Goal: Transaction & Acquisition: Purchase product/service

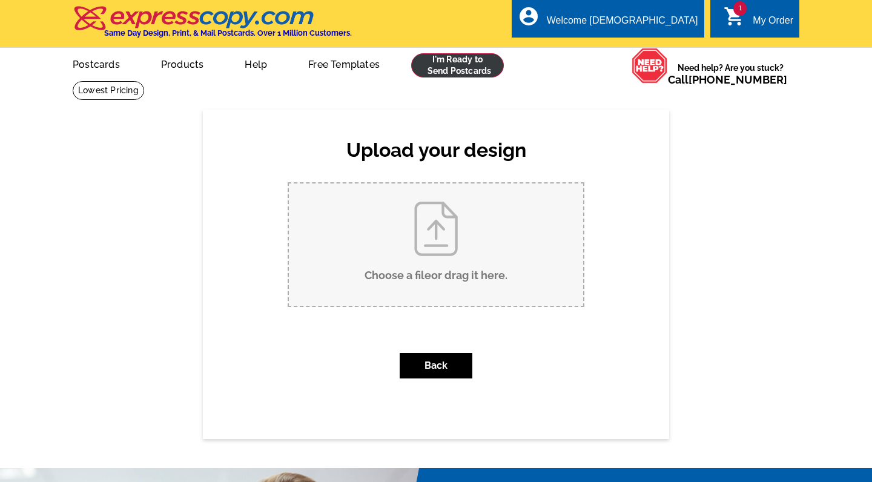
click at [452, 59] on link at bounding box center [457, 65] width 93 height 24
click at [440, 233] on input "Choose a file or drag it here ." at bounding box center [436, 245] width 294 height 122
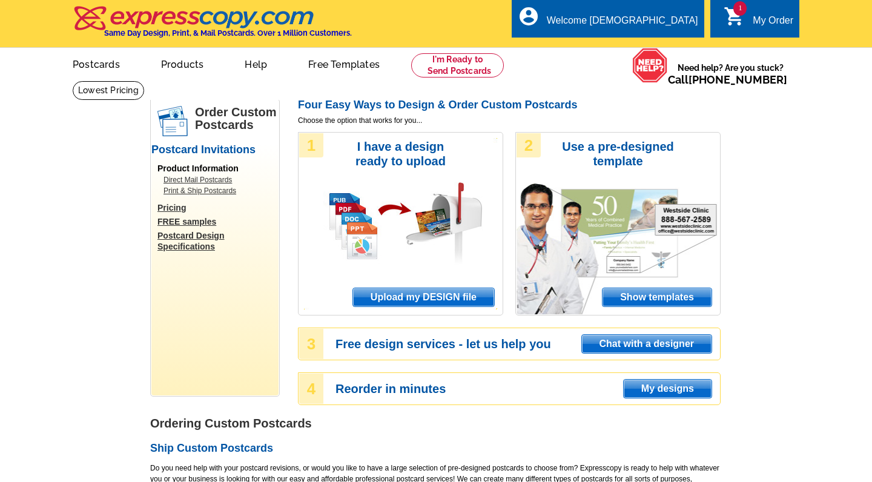
click at [426, 291] on span "Upload my DESIGN file" at bounding box center [423, 297] width 141 height 18
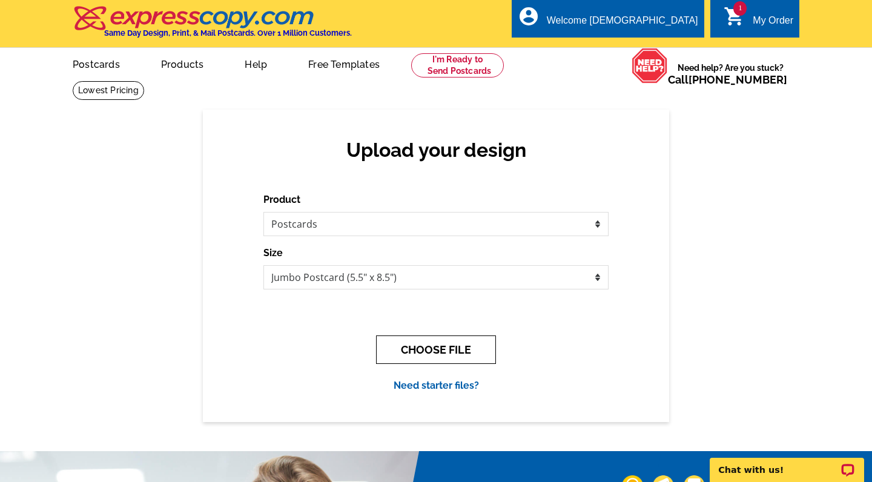
click at [454, 338] on button "CHOOSE FILE" at bounding box center [436, 350] width 120 height 28
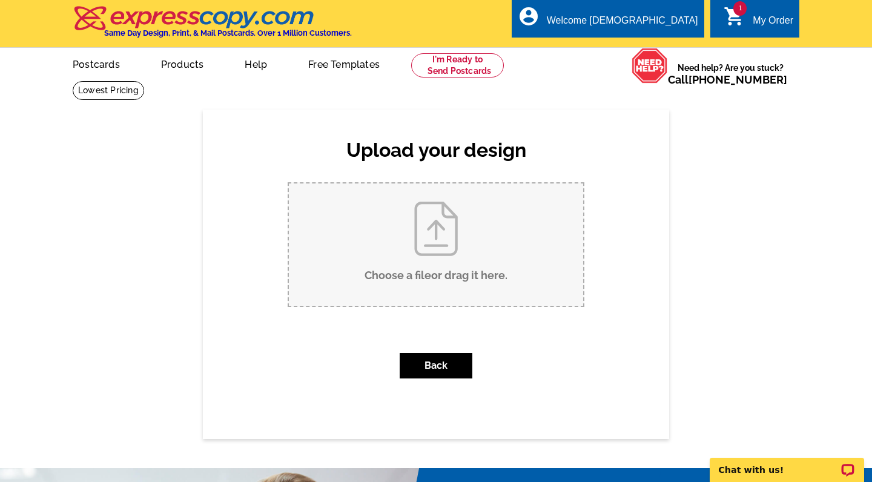
click at [451, 261] on input "Choose a file or drag it here ." at bounding box center [436, 245] width 294 height 122
type input "C:\fakepath\1.jpg"
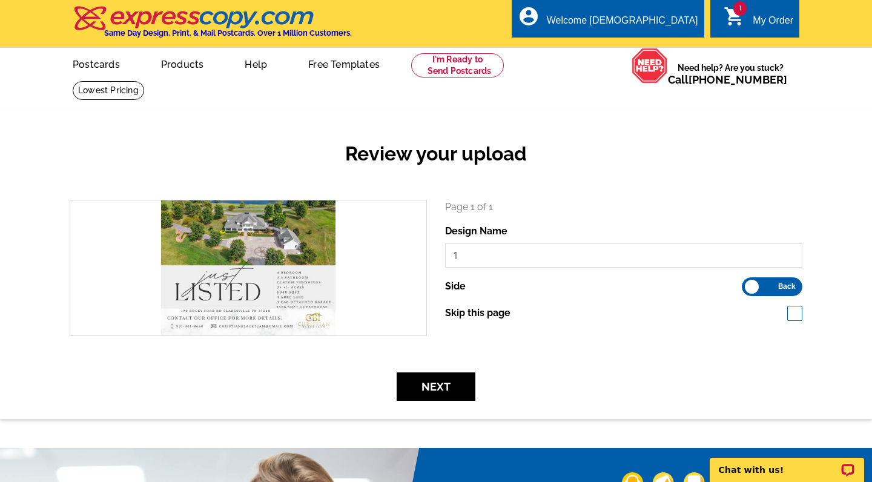
click at [786, 291] on label "Front Back" at bounding box center [772, 286] width 61 height 19
click at [748, 283] on input "Front Back" at bounding box center [748, 283] width 0 height 0
click at [440, 394] on button "Next" at bounding box center [436, 386] width 79 height 28
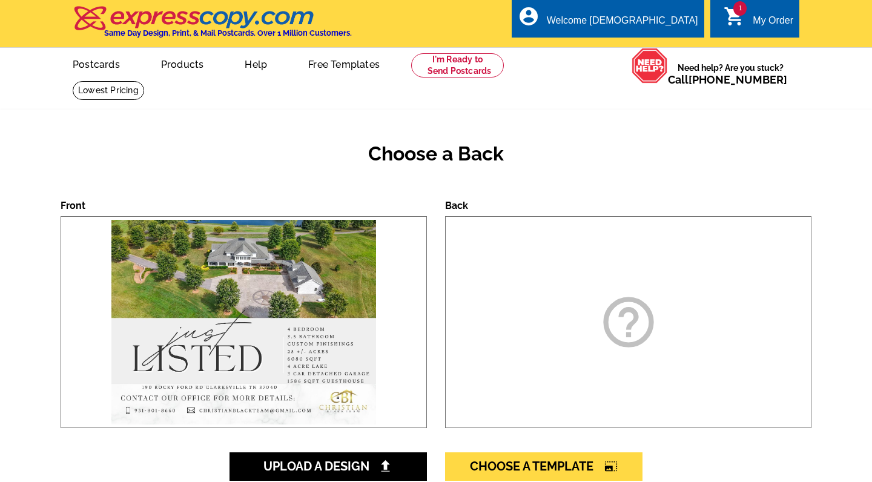
click at [633, 318] on icon "help_outline" at bounding box center [628, 322] width 61 height 61
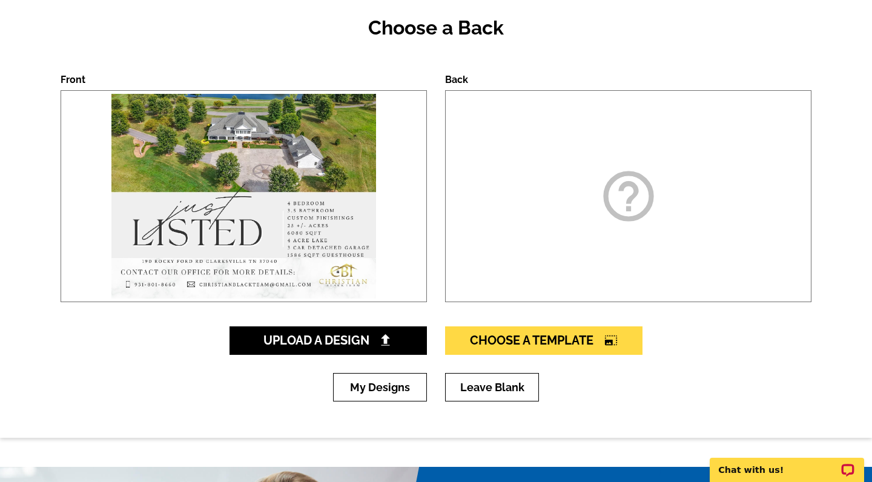
scroll to position [127, 0]
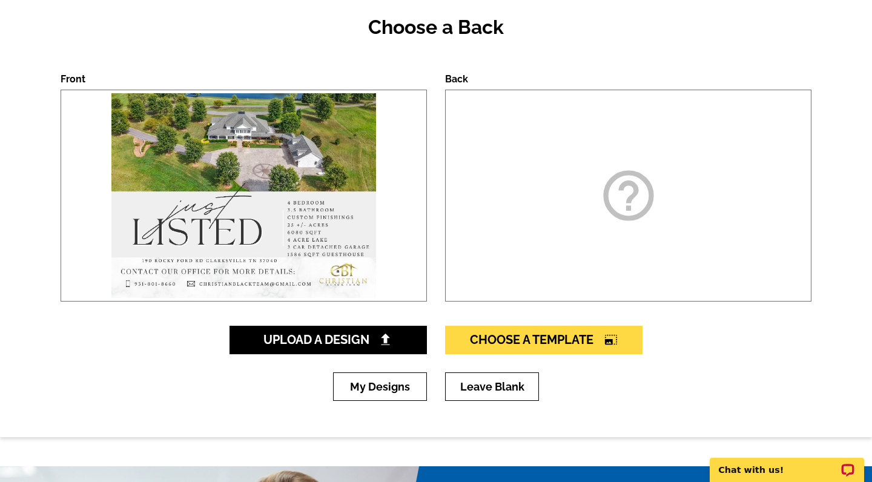
click at [662, 194] on div "help_outline" at bounding box center [628, 196] width 366 height 212
click at [652, 194] on icon "help_outline" at bounding box center [628, 195] width 61 height 61
click at [360, 359] on div "Upload A Design Choose A Template photo_size_select_large" at bounding box center [436, 349] width 751 height 47
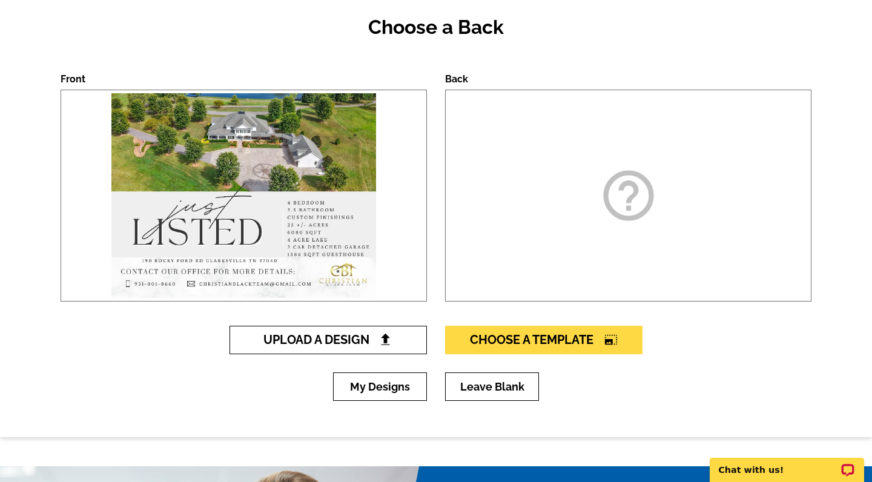
click at [363, 346] on span "Upload A Design" at bounding box center [328, 340] width 130 height 15
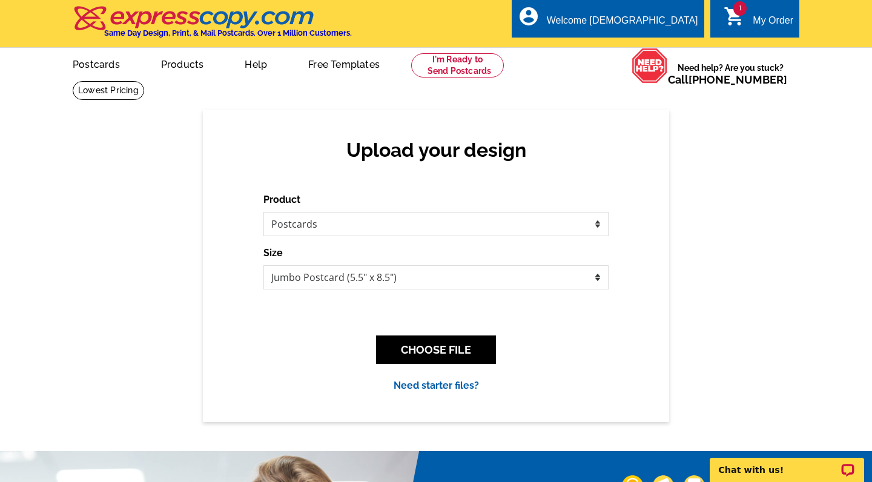
click at [412, 325] on div "Product Please select the type of file... Postcards Business Cards Letters and …" at bounding box center [435, 293] width 345 height 200
click at [423, 338] on button "CHOOSE FILE" at bounding box center [436, 350] width 120 height 28
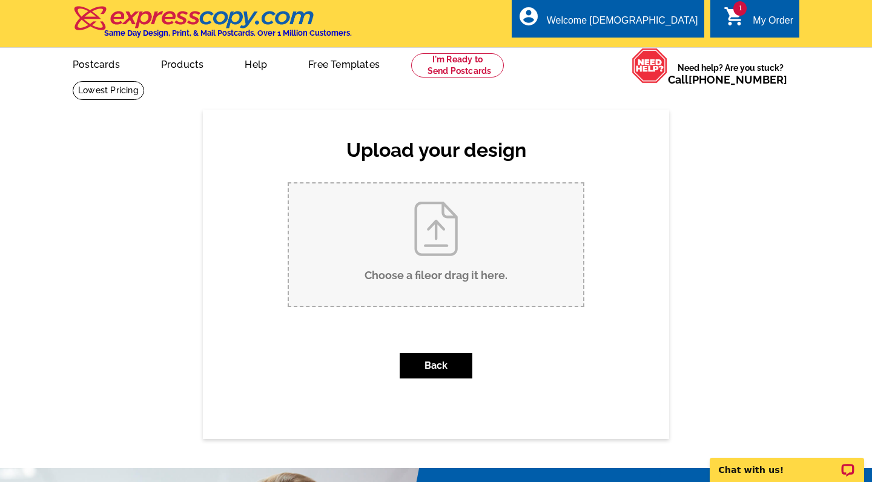
click at [455, 263] on input "Choose a file or drag it here ." at bounding box center [436, 245] width 294 height 122
type input "C:\fakepath\1.jpg"
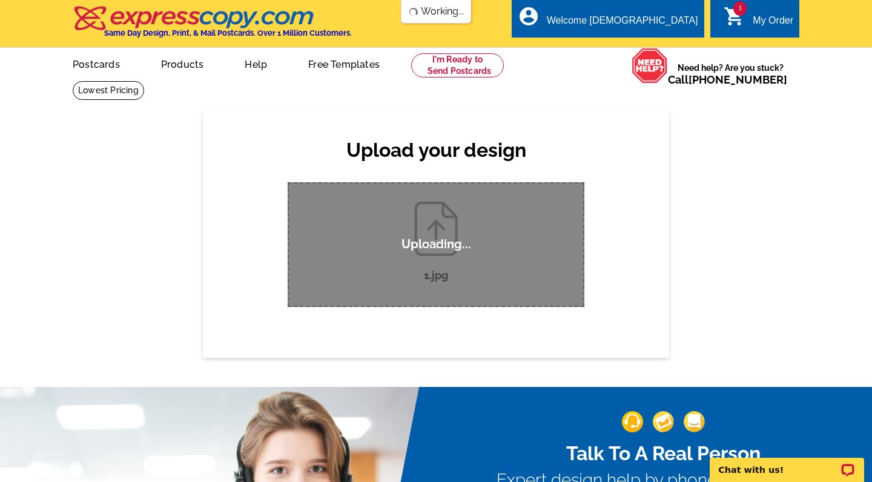
scroll to position [1, 0]
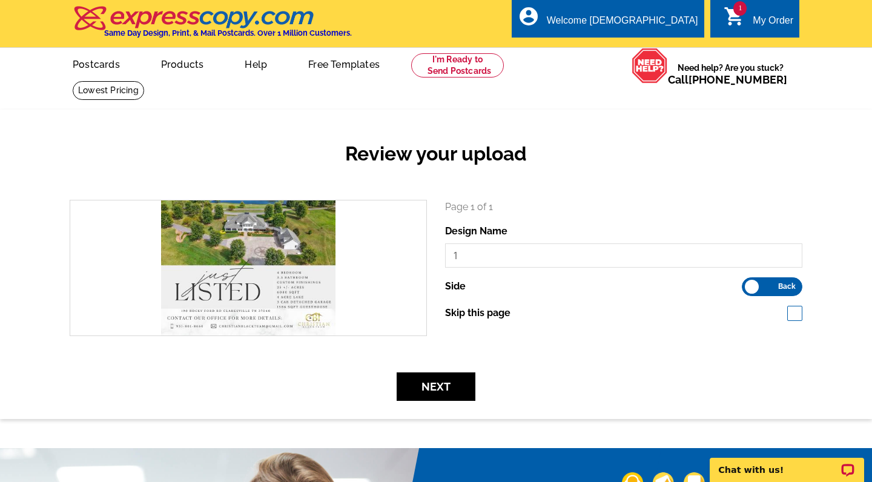
click at [782, 283] on span "Back" at bounding box center [787, 286] width 18 height 6
click at [748, 283] on input "Front Back" at bounding box center [748, 283] width 0 height 0
click at [831, 252] on div "Review your upload search Page 1 of 1 Design Name 1 Side Front Back Next" at bounding box center [436, 264] width 872 height 309
click at [436, 371] on form "search Page 1 of 1 Design Name 1 Side Front Back Next" at bounding box center [436, 300] width 751 height 201
click at [436, 391] on button "Next" at bounding box center [436, 386] width 79 height 28
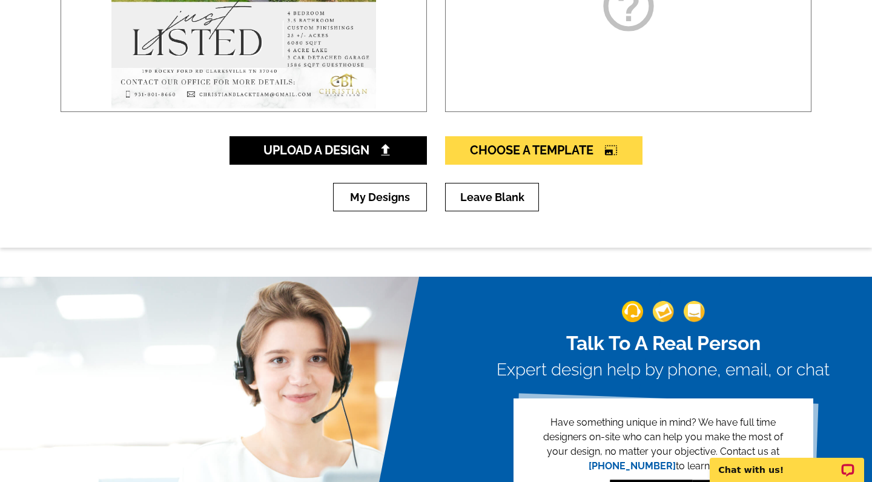
scroll to position [460, 0]
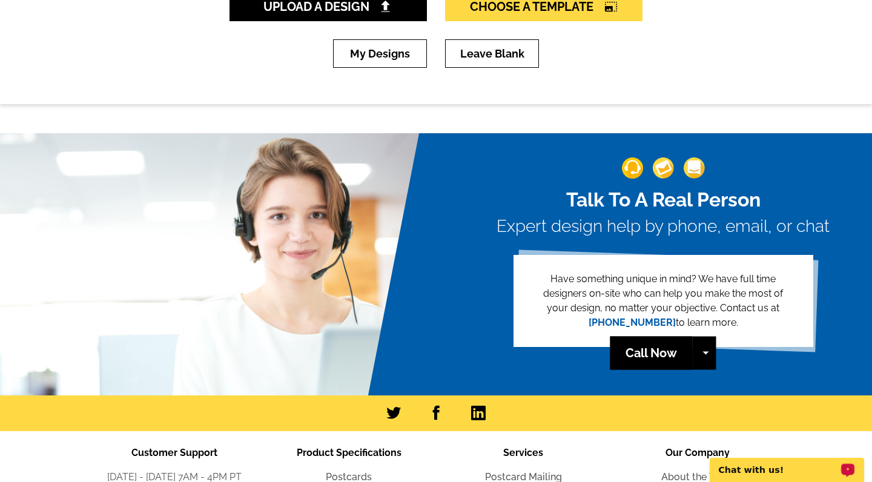
click at [740, 466] on p "Chat with us!" at bounding box center [779, 470] width 120 height 10
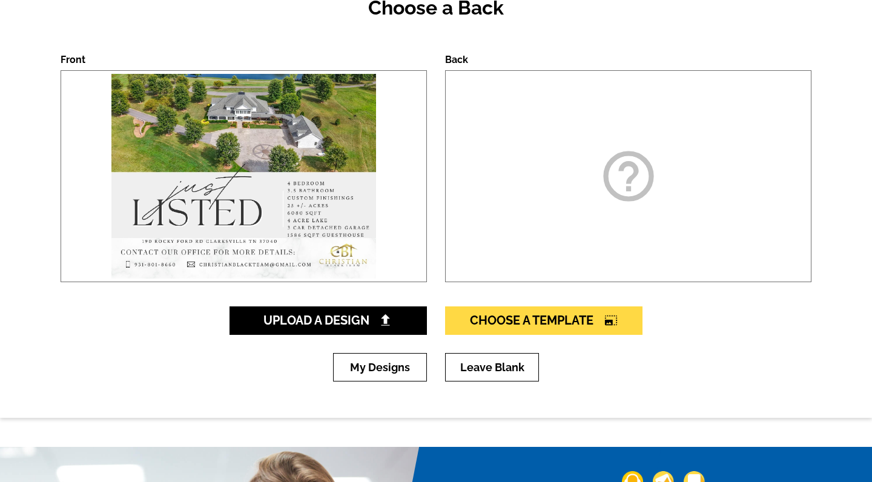
scroll to position [152, 0]
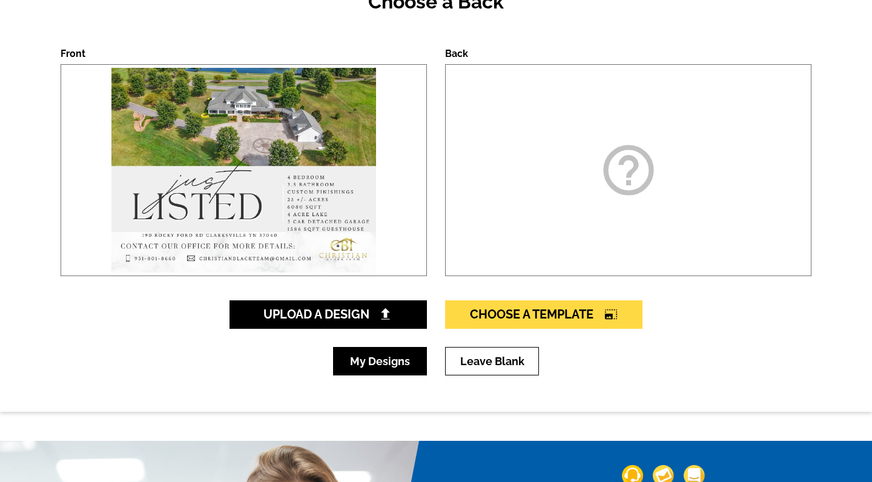
click at [394, 360] on link "My Designs" at bounding box center [380, 361] width 94 height 28
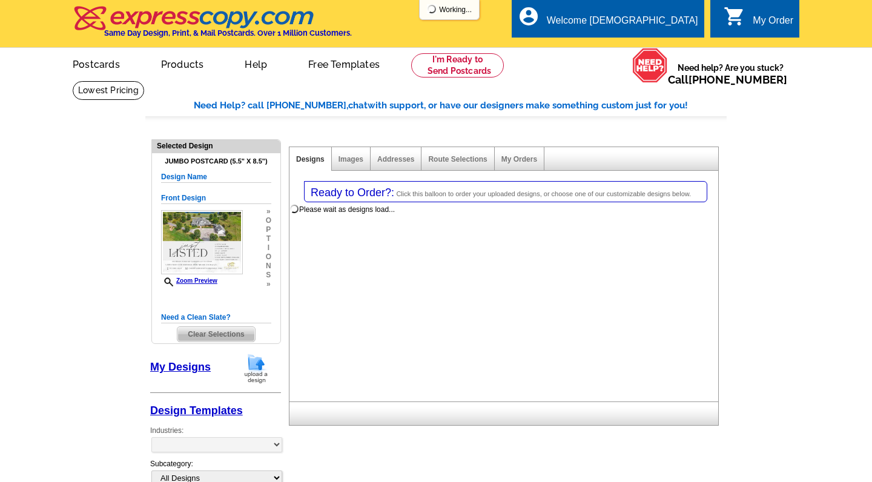
select select "1"
select select "2"
select select "back"
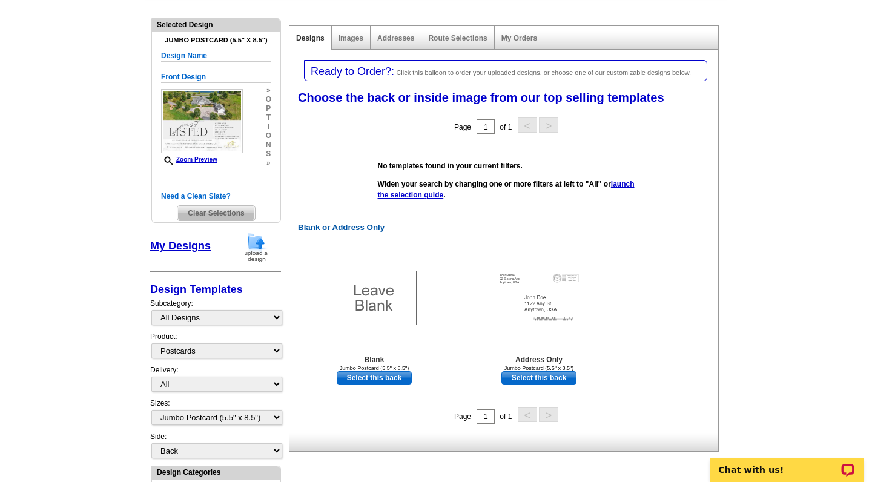
scroll to position [134, 0]
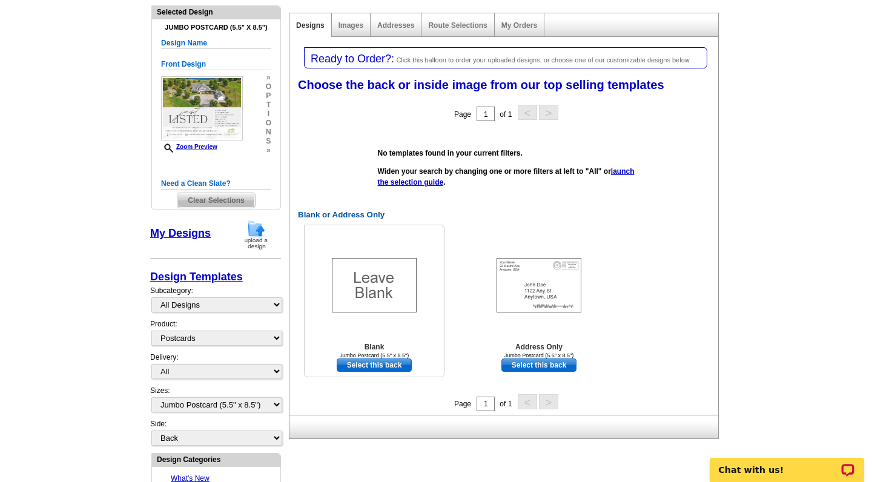
click at [382, 299] on img at bounding box center [374, 285] width 85 height 55
click at [350, 25] on link "Images" at bounding box center [351, 25] width 25 height 8
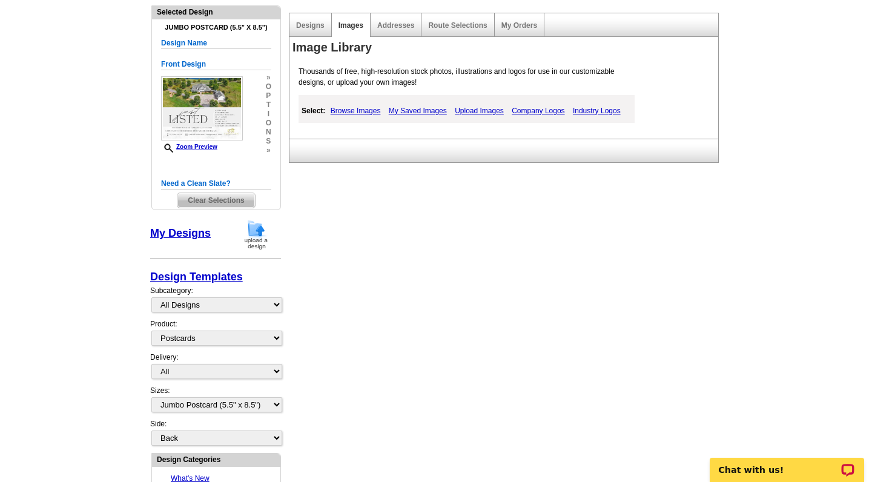
click at [359, 107] on link "Browse Images" at bounding box center [356, 111] width 56 height 15
click at [492, 113] on link "Upload Images" at bounding box center [480, 111] width 55 height 15
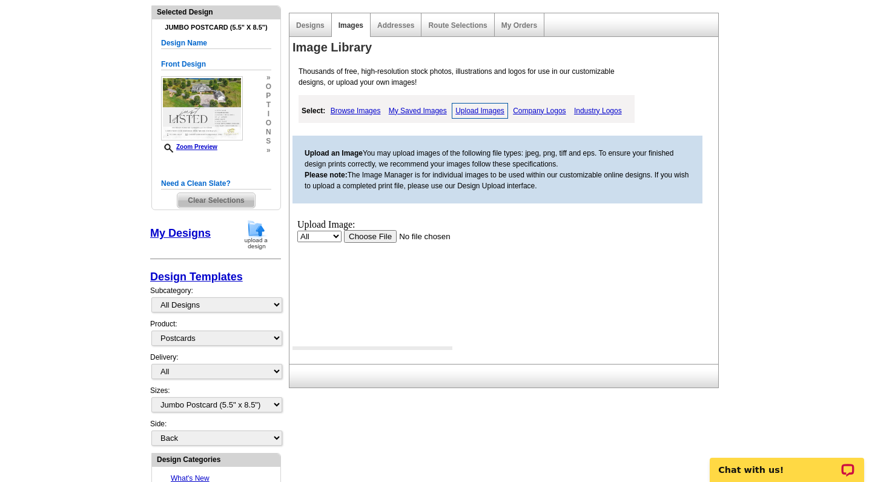
scroll to position [0, 0]
click at [358, 236] on input "file" at bounding box center [420, 236] width 153 height 13
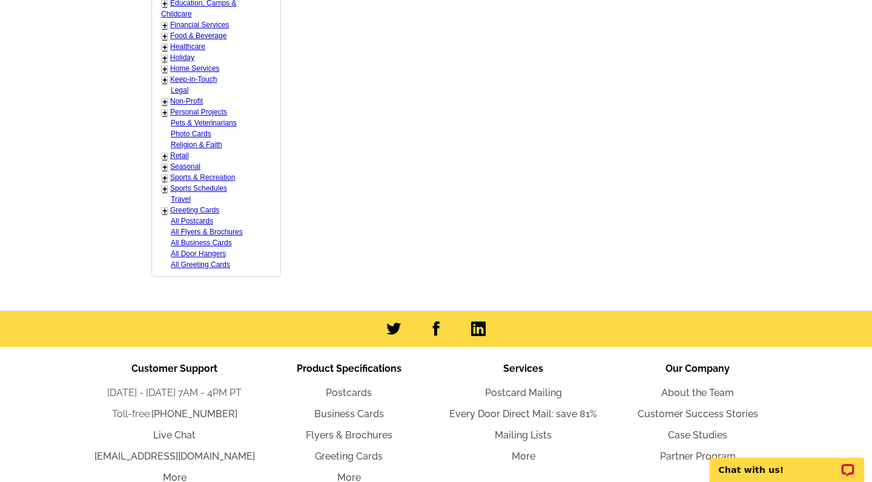
scroll to position [311, 0]
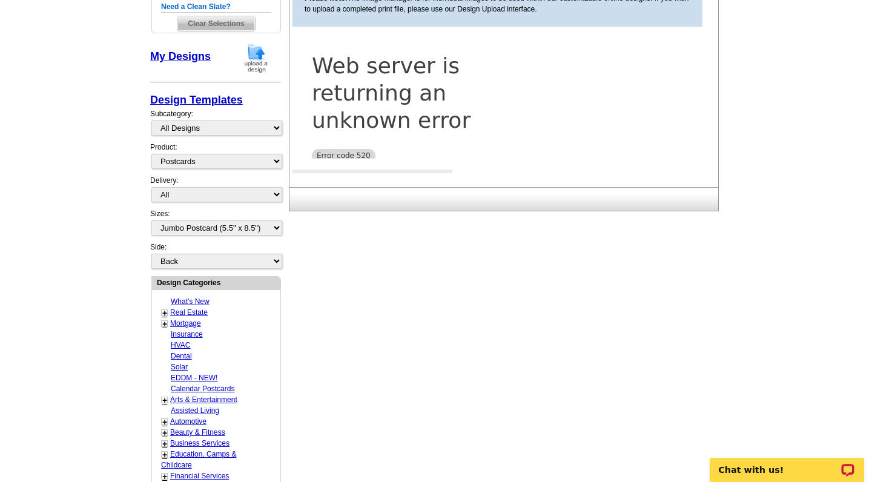
click at [259, 55] on img at bounding box center [255, 57] width 31 height 31
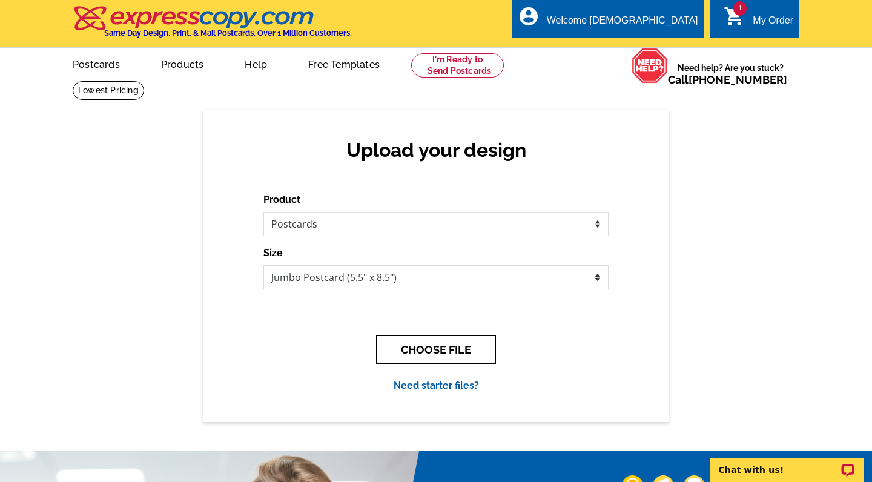
click at [453, 350] on button "CHOOSE FILE" at bounding box center [436, 350] width 120 height 28
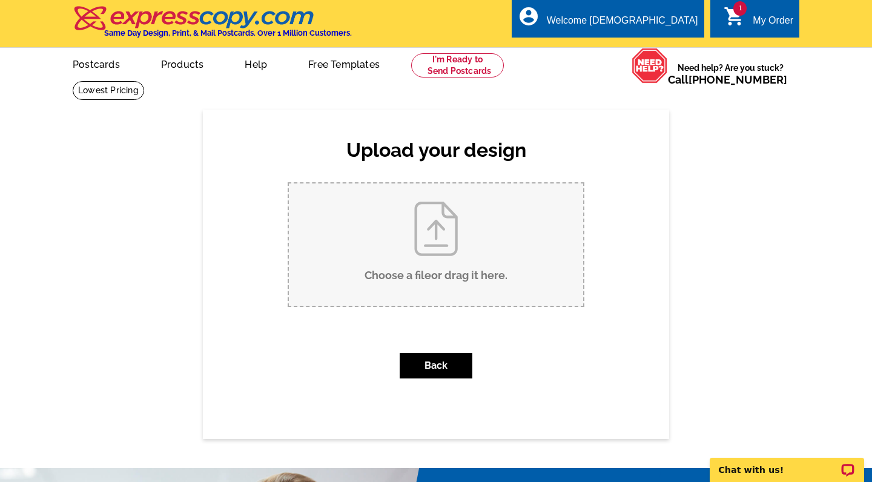
click at [437, 286] on input "Choose a file or drag it here ." at bounding box center [436, 245] width 294 height 122
type input "C:\fakepath\1.jpg"
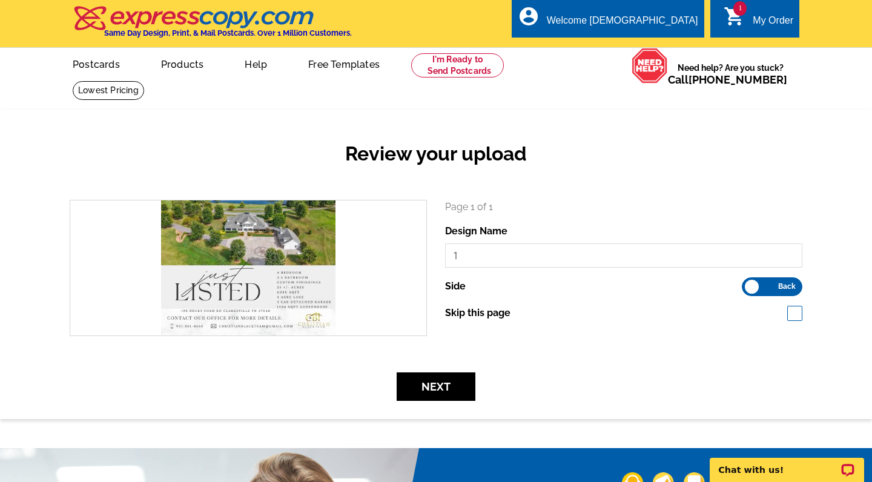
click at [782, 288] on span "Back" at bounding box center [787, 286] width 18 height 6
click at [748, 283] on input "Front Back" at bounding box center [748, 283] width 0 height 0
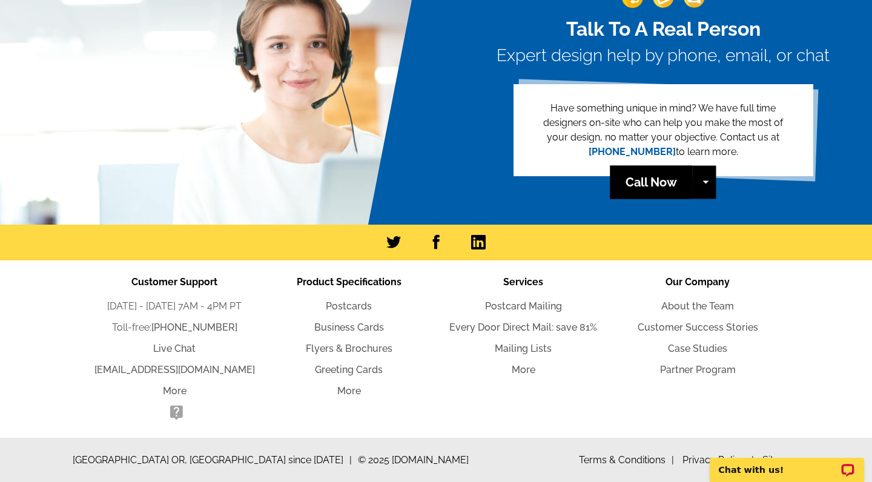
scroll to position [485, 0]
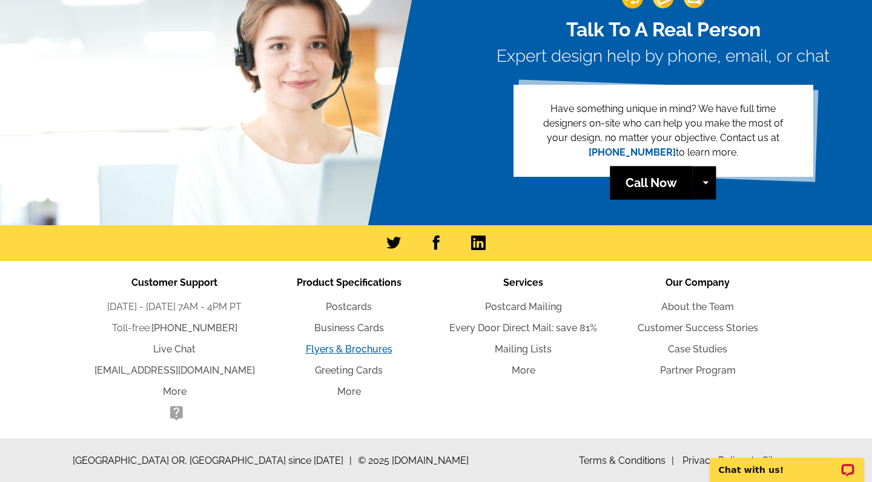
click at [343, 348] on link "Flyers & Brochures" at bounding box center [349, 349] width 87 height 12
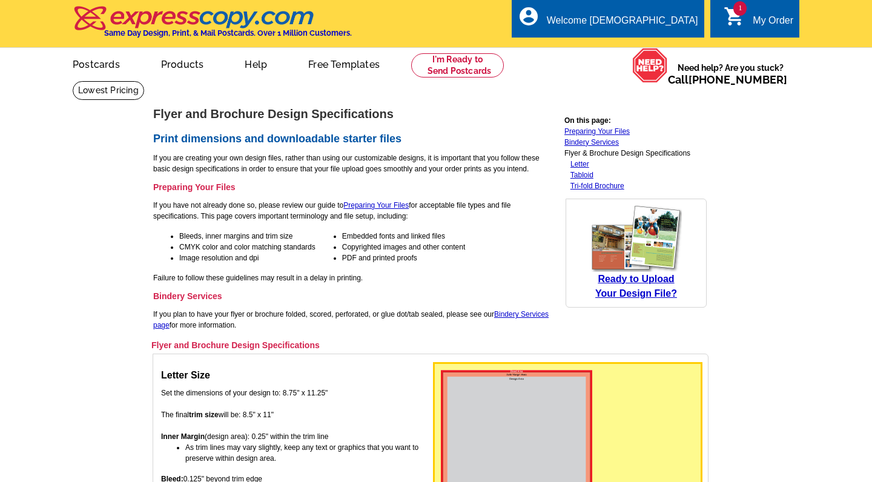
click at [540, 305] on td "Flyer and Brochure Design Specifications Print dimensions and downloadable star…" at bounding box center [355, 223] width 405 height 232
click at [104, 65] on link "Postcards" at bounding box center [95, 63] width 85 height 28
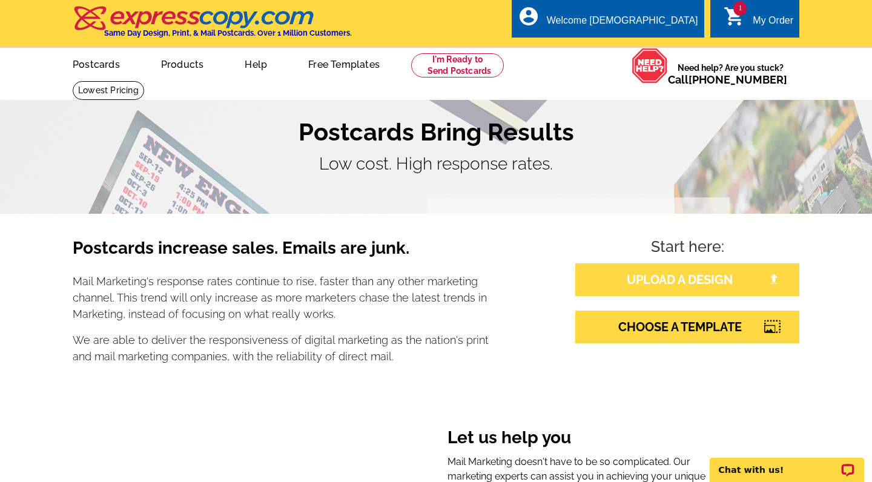
click at [686, 280] on link "UPLOAD A DESIGN" at bounding box center [687, 279] width 224 height 33
click at [632, 188] on section "Postcards Bring Results Low cost. High response rates." at bounding box center [436, 147] width 872 height 133
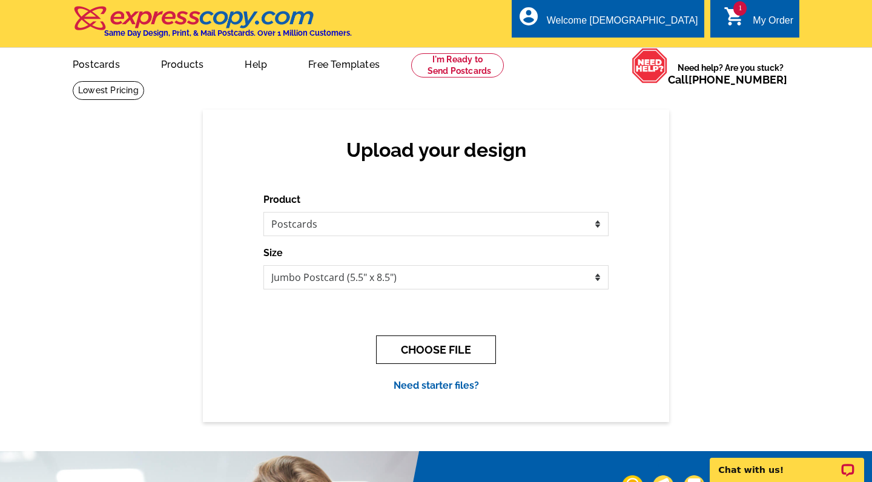
click at [447, 353] on button "CHOOSE FILE" at bounding box center [436, 350] width 120 height 28
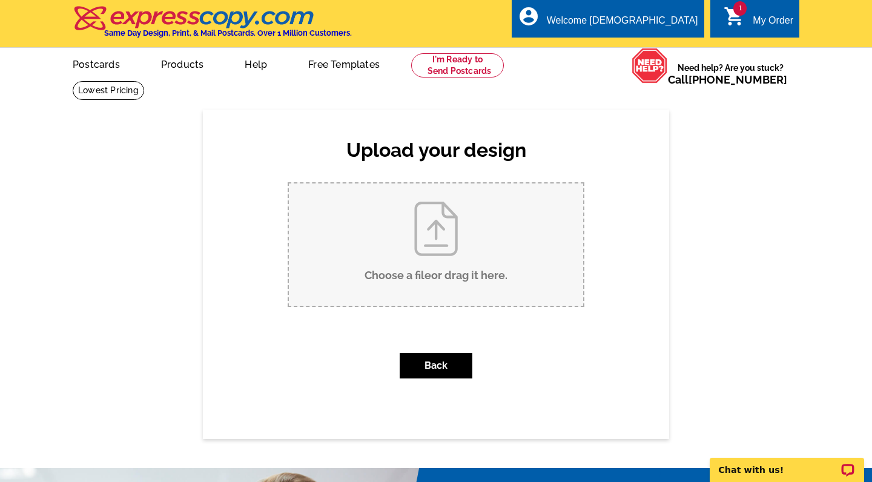
click at [465, 254] on input "Choose a file or drag it here ." at bounding box center [436, 245] width 294 height 122
type input "C:\fakepath\1.jpg"
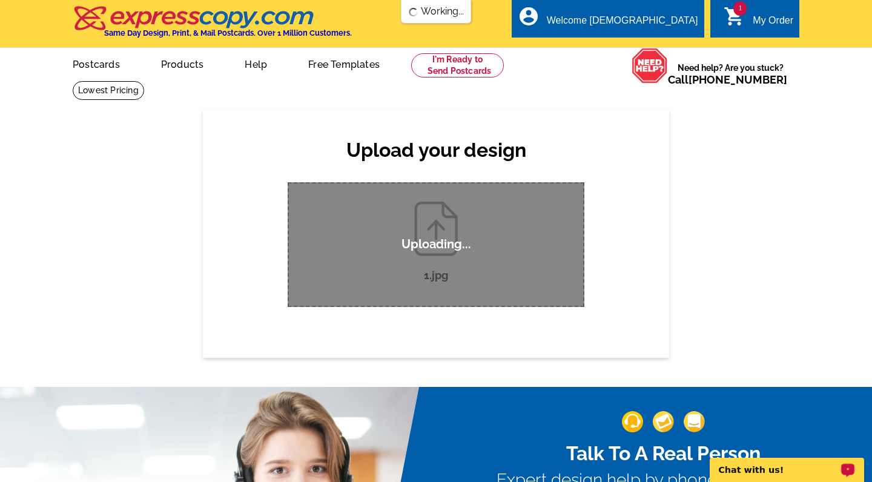
click at [767, 469] on p "Chat with us!" at bounding box center [779, 470] width 120 height 10
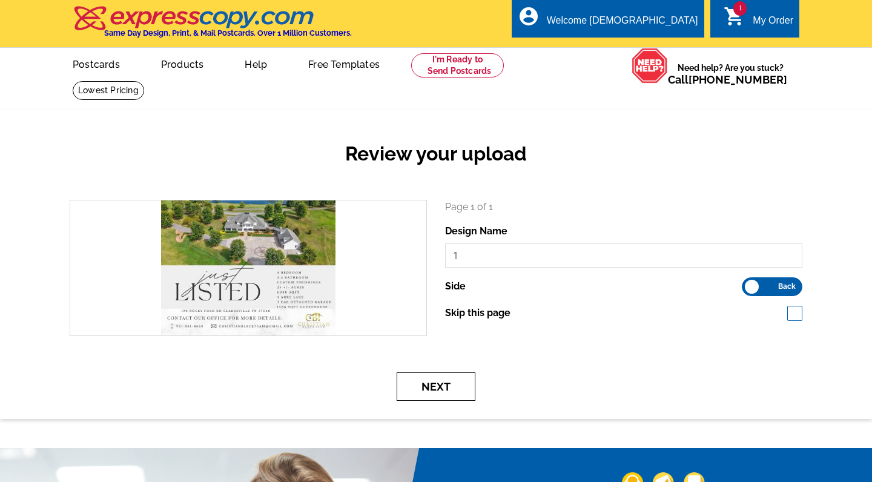
click at [451, 385] on button "Next" at bounding box center [436, 386] width 79 height 28
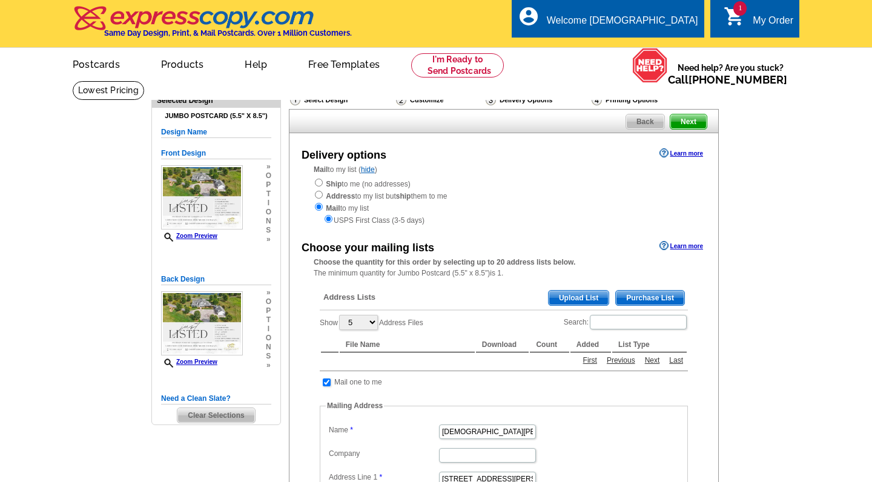
drag, startPoint x: 0, startPoint y: 0, endPoint x: 727, endPoint y: 175, distance: 747.6
click at [726, 175] on main "Need Help? call 800-260-5887, chat with support, or have our designers make som…" at bounding box center [436, 431] width 872 height 700
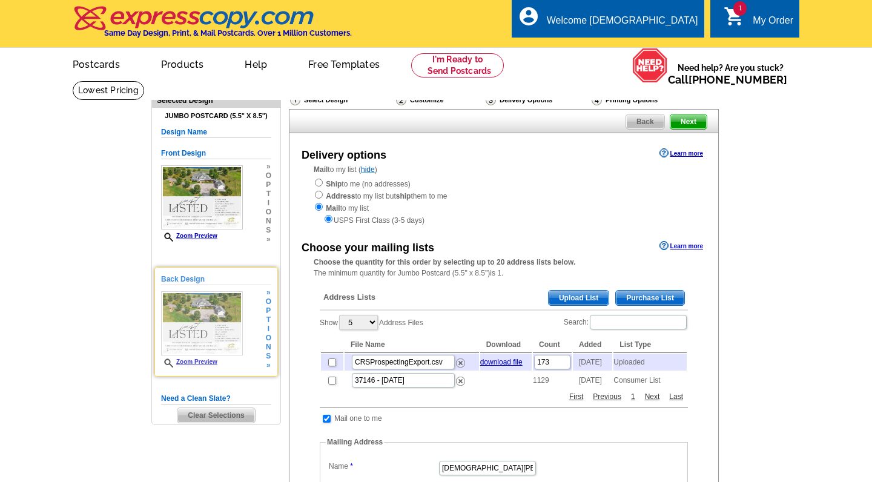
click at [208, 319] on img at bounding box center [202, 323] width 82 height 64
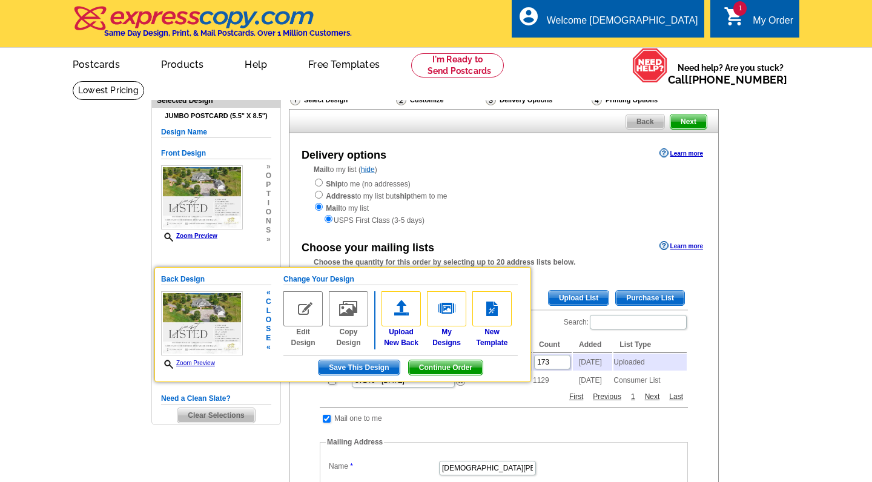
click at [305, 314] on img at bounding box center [302, 308] width 39 height 35
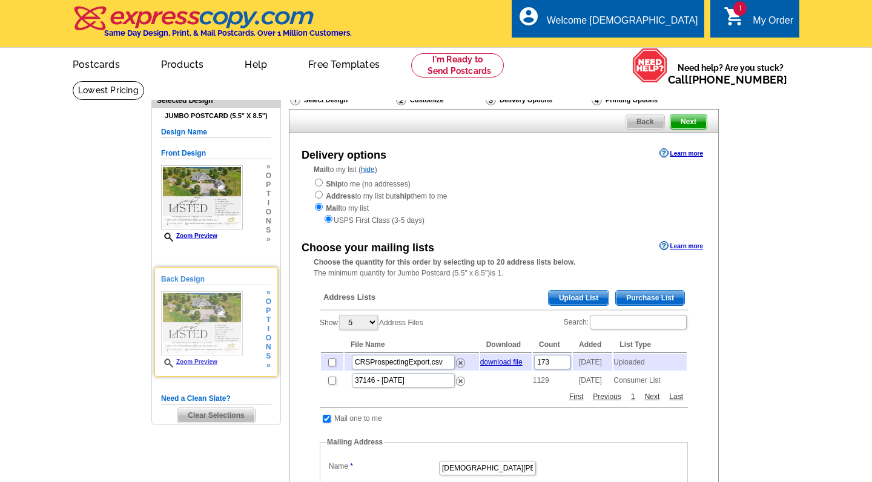
click at [213, 323] on img at bounding box center [202, 323] width 82 height 64
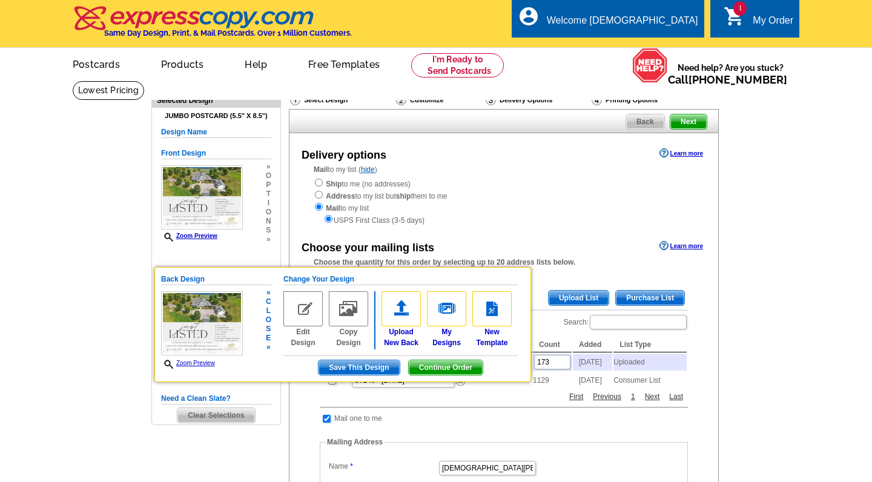
click at [294, 311] on img at bounding box center [302, 308] width 39 height 35
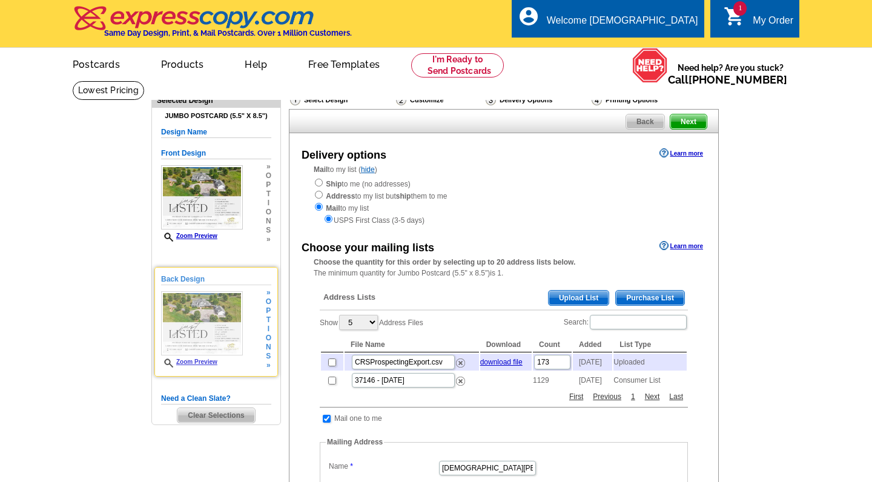
click at [222, 322] on img at bounding box center [202, 323] width 82 height 64
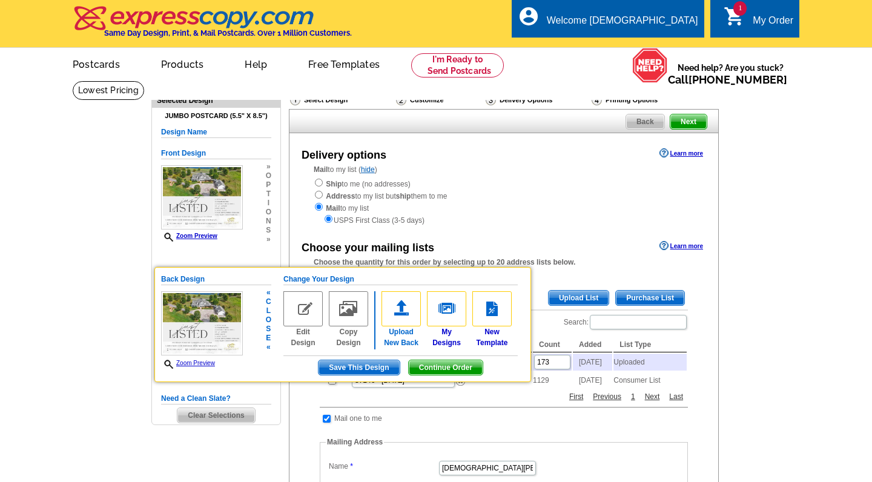
click at [399, 314] on img at bounding box center [401, 308] width 39 height 35
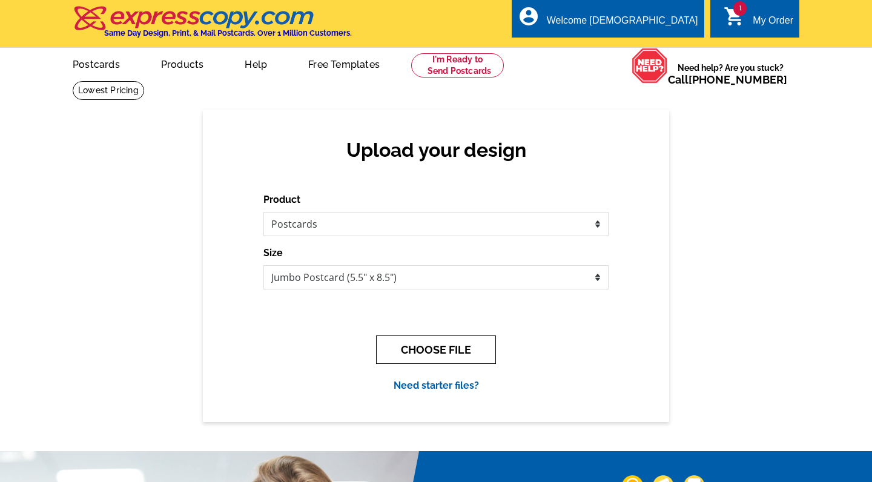
click at [442, 340] on button "CHOOSE FILE" at bounding box center [436, 350] width 120 height 28
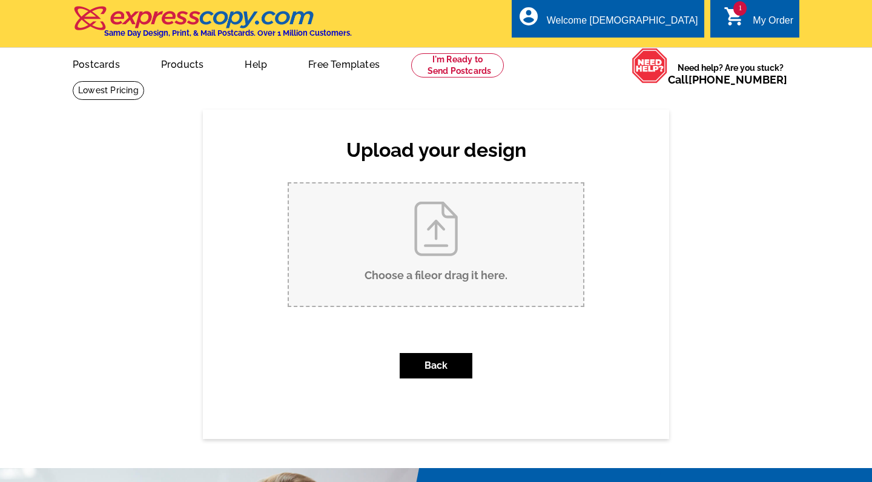
click at [424, 225] on input "Choose a file or drag it here ." at bounding box center [436, 245] width 294 height 122
type input "C:\fakepath\2.jpg"
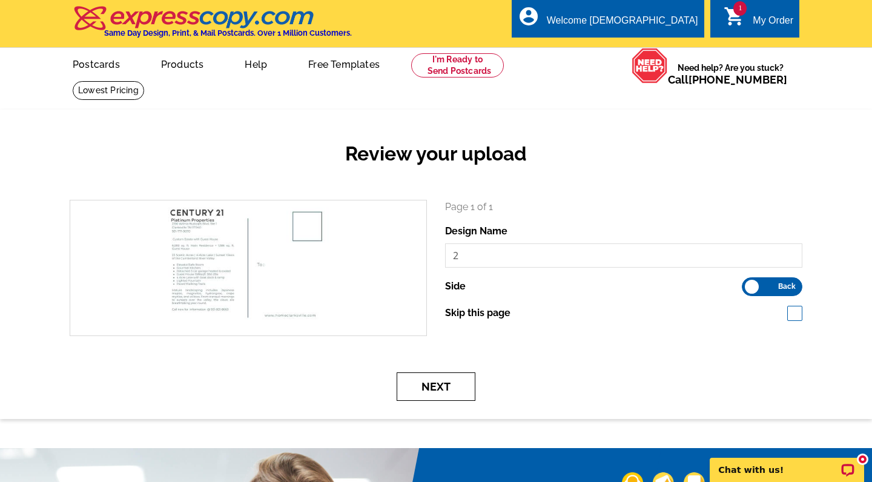
click at [445, 377] on button "Next" at bounding box center [436, 386] width 79 height 28
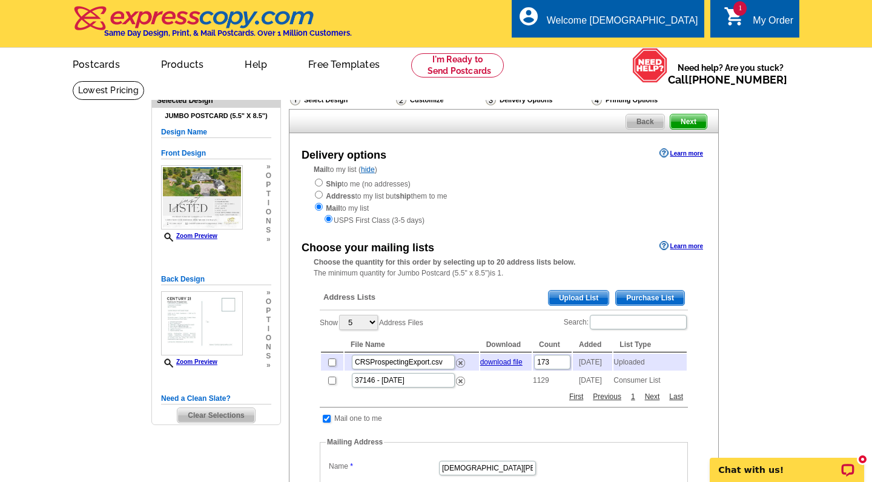
click at [596, 291] on span "Upload List" at bounding box center [579, 298] width 60 height 15
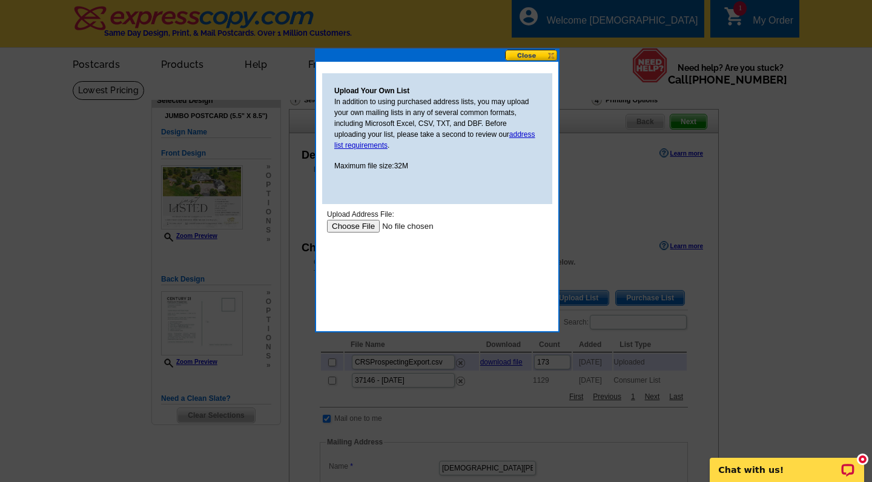
click at [356, 224] on input "file" at bounding box center [403, 226] width 153 height 13
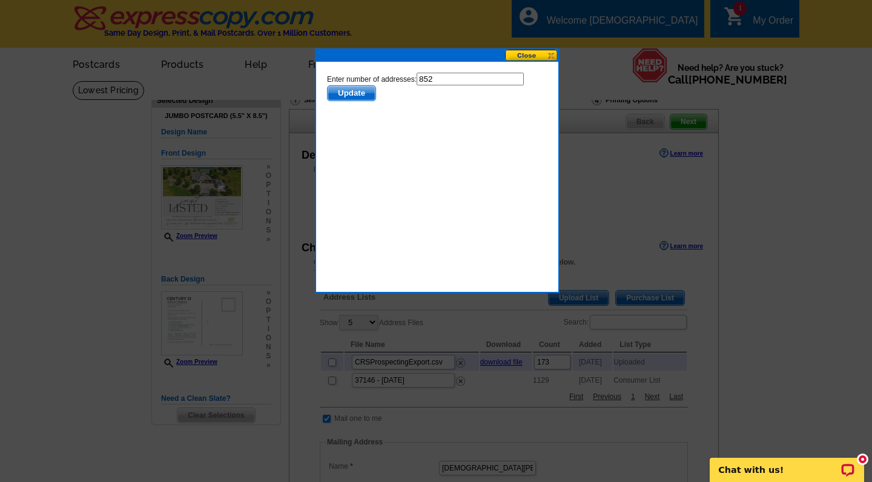
click at [331, 96] on span "Update" at bounding box center [352, 93] width 48 height 15
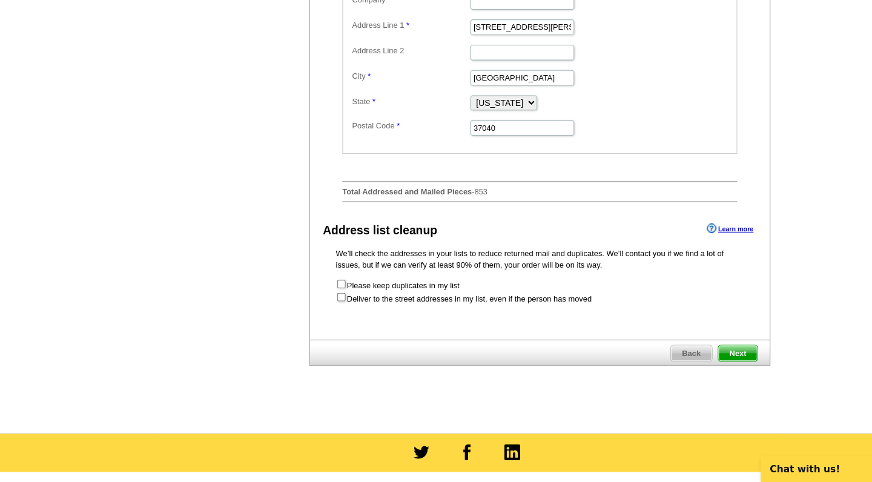
scroll to position [476, 0]
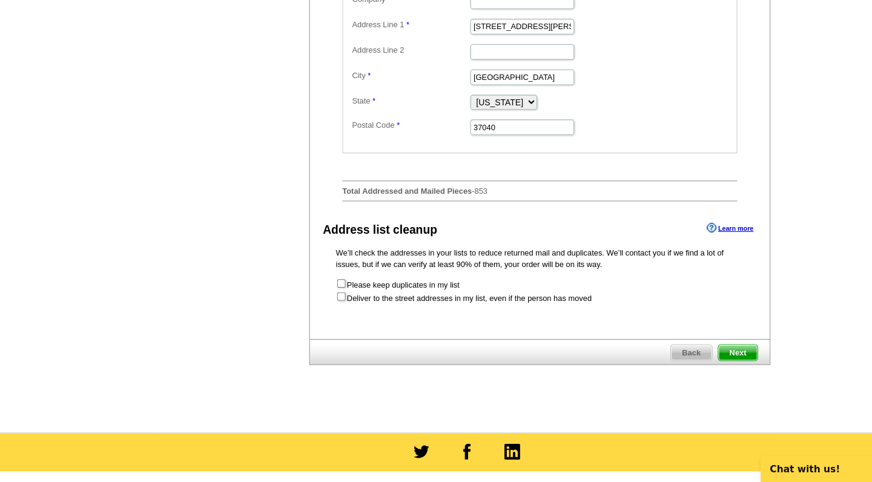
click at [692, 354] on span "Next" at bounding box center [688, 361] width 36 height 15
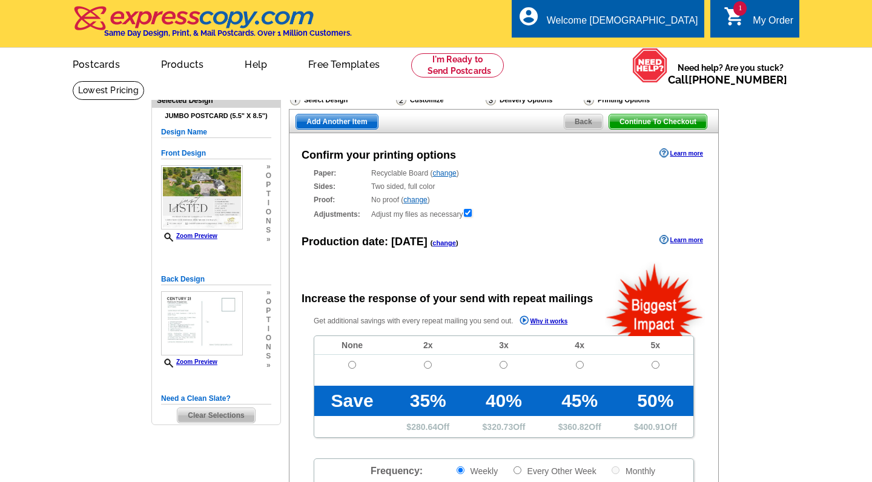
radio input "false"
click at [349, 362] on input "radio" at bounding box center [352, 365] width 8 height 8
radio input "true"
click at [418, 199] on link "change" at bounding box center [415, 200] width 24 height 8
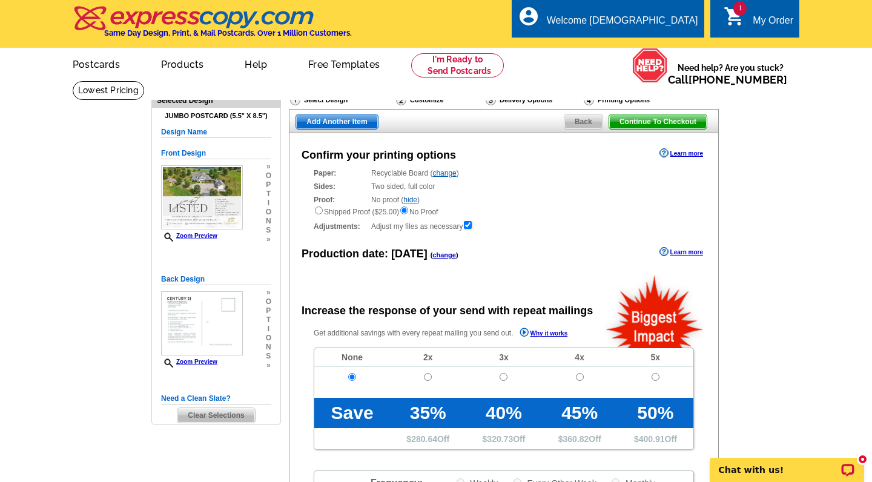
click at [417, 199] on link "hide" at bounding box center [410, 200] width 14 height 8
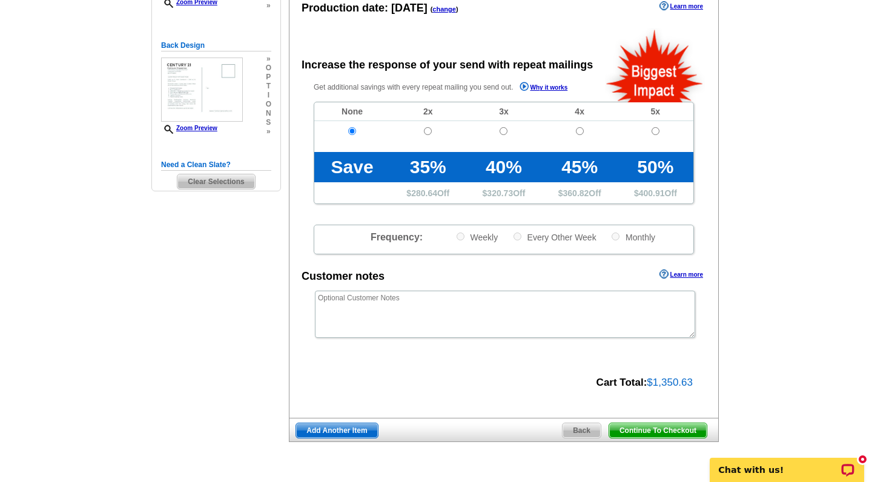
scroll to position [434, 0]
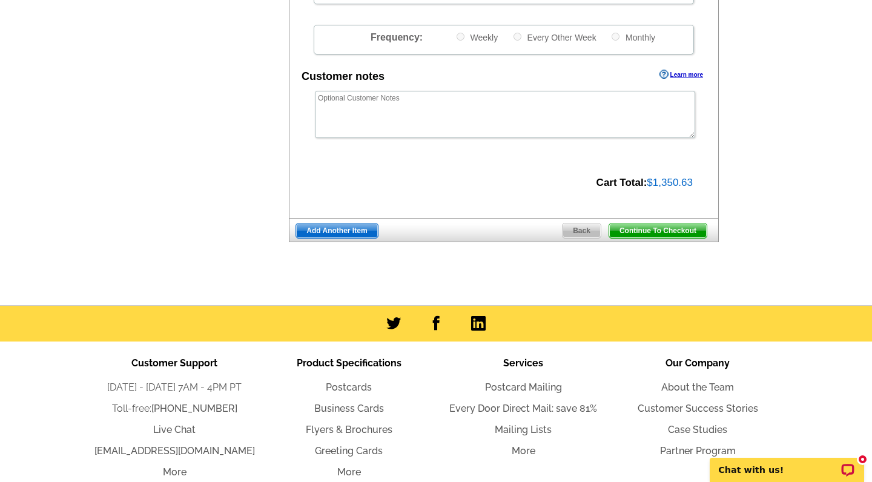
click at [678, 230] on span "Continue To Checkout" at bounding box center [658, 230] width 98 height 15
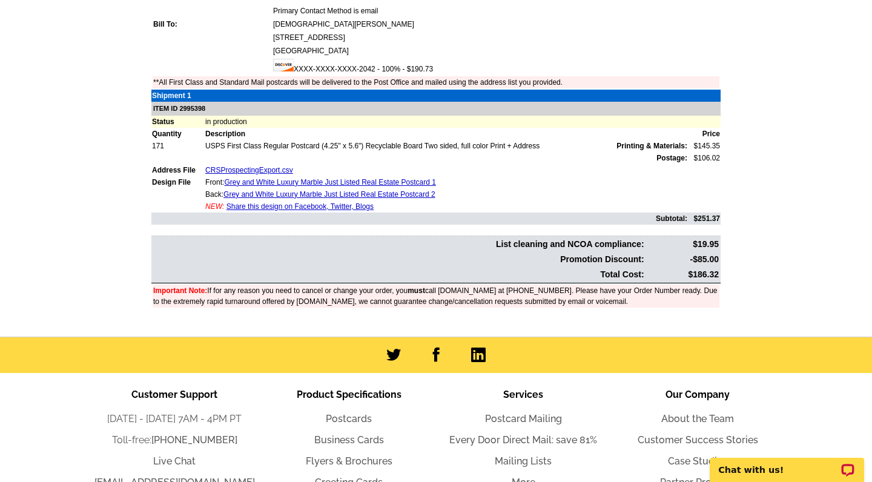
scroll to position [159, 0]
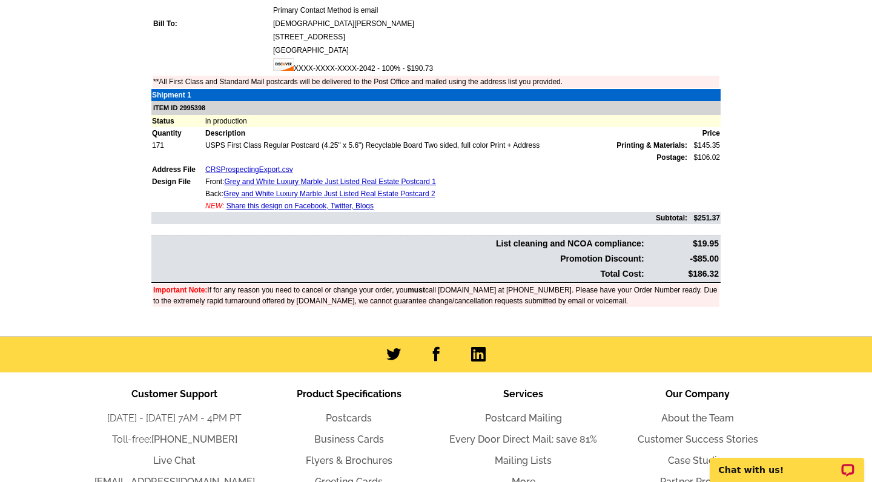
click at [273, 207] on link "Share this design on Facebook, Twitter, Blogs" at bounding box center [300, 206] width 147 height 8
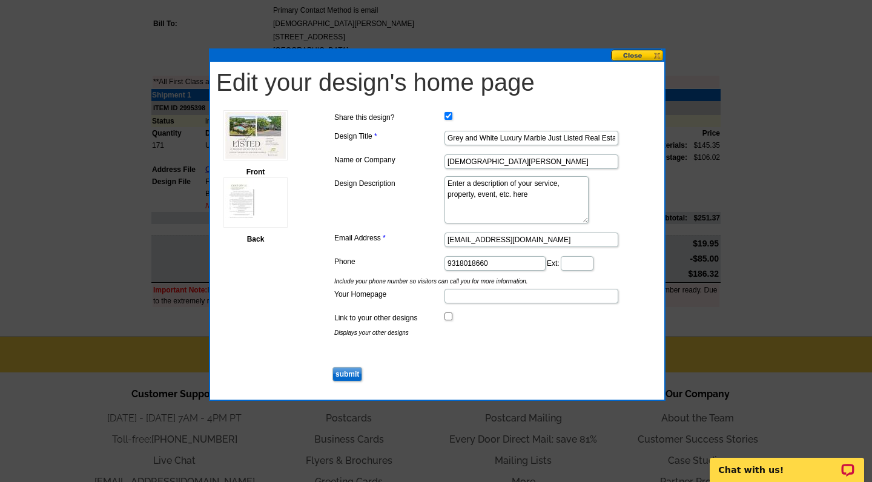
click at [644, 56] on button at bounding box center [637, 56] width 53 height 12
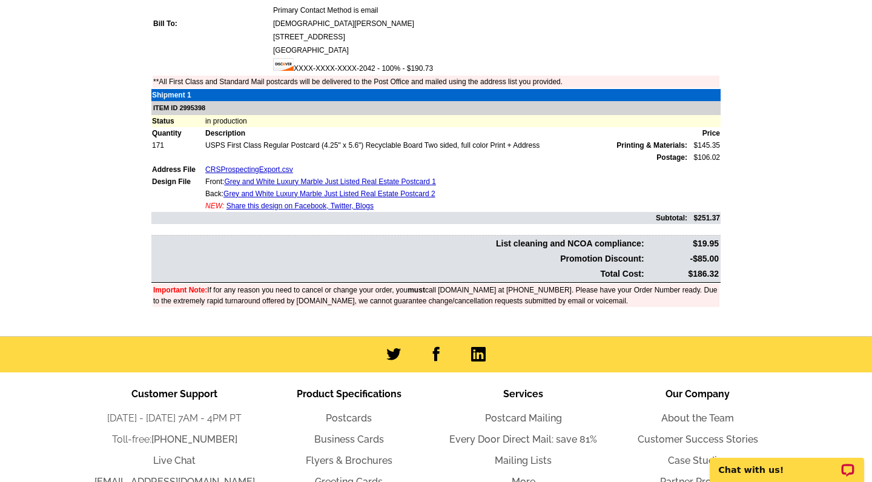
click at [293, 205] on link "Share this design on Facebook, Twitter, Blogs" at bounding box center [300, 206] width 147 height 8
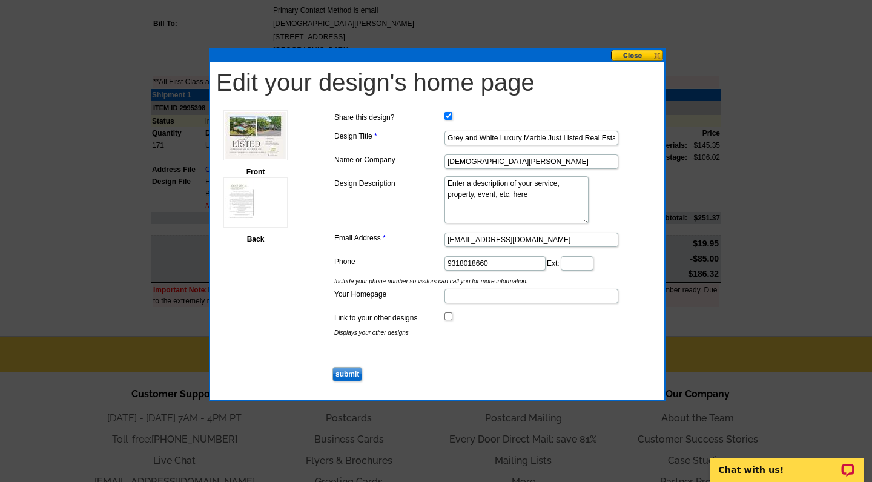
click at [634, 56] on button at bounding box center [637, 56] width 53 height 12
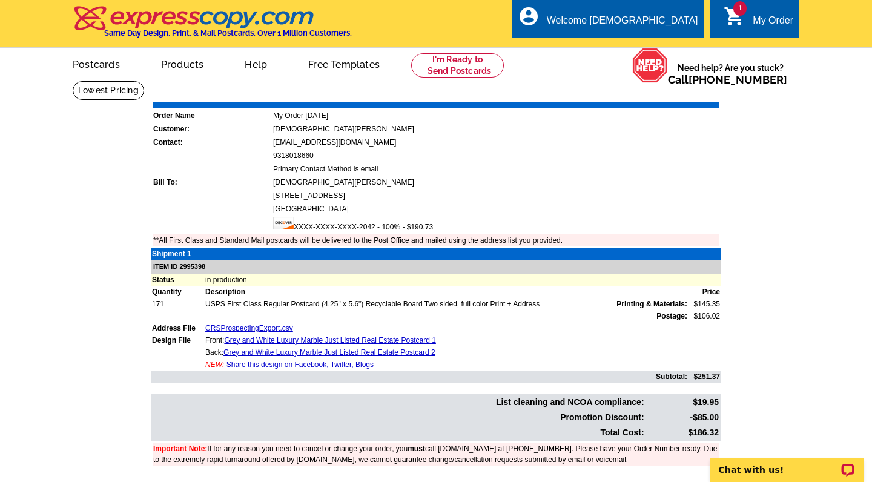
scroll to position [0, 0]
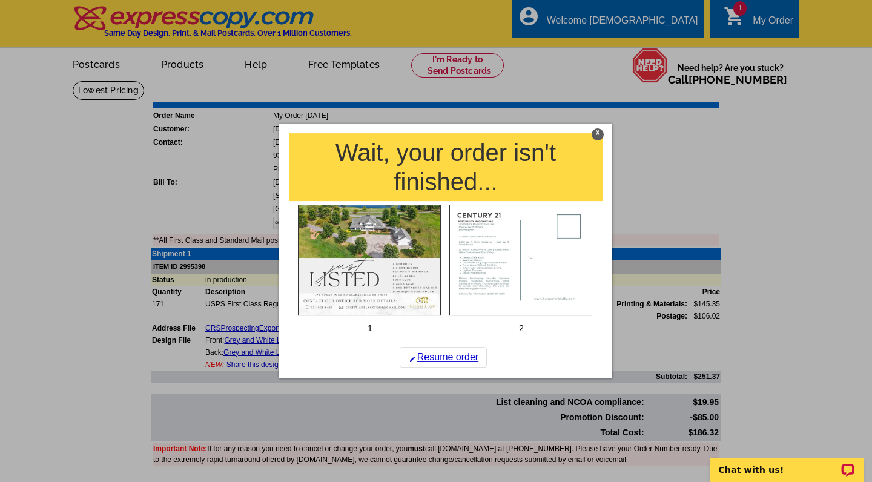
click at [600, 133] on div "X" at bounding box center [598, 134] width 12 height 12
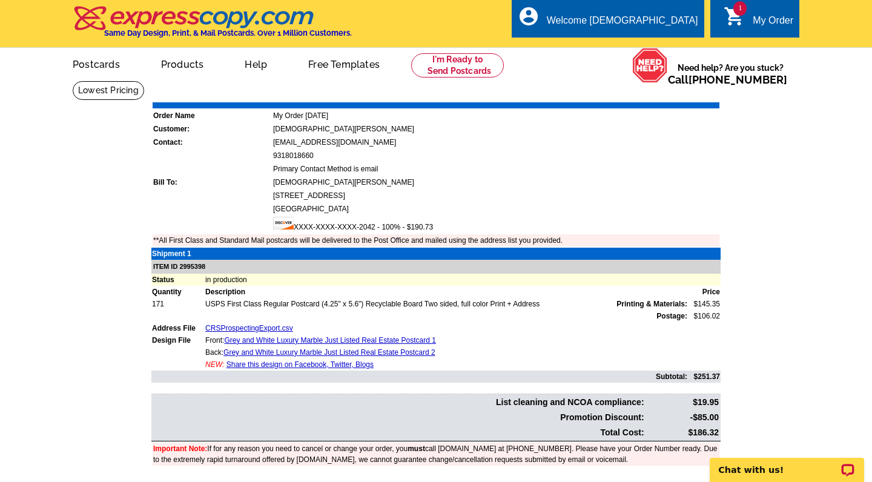
click at [759, 298] on main "Order Number: 1473904 Download Invoice | Print Invoice Order Name My Order [DAT…" at bounding box center [436, 288] width 872 height 414
